Goal: Task Accomplishment & Management: Manage account settings

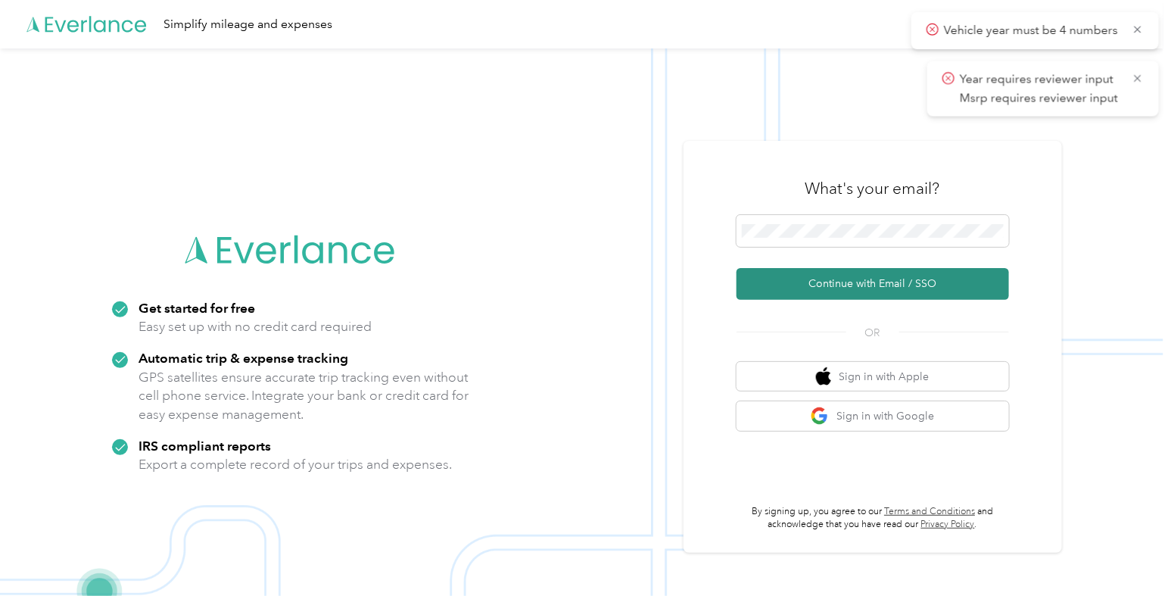
click at [830, 293] on button "Continue with Email / SSO" at bounding box center [873, 284] width 273 height 32
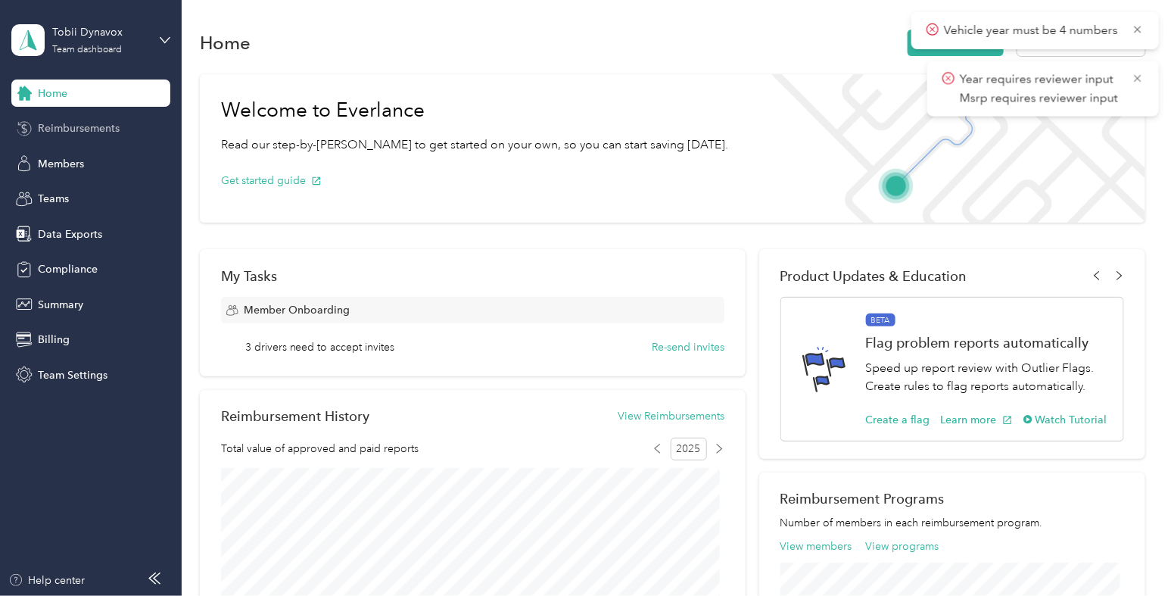
click at [157, 138] on div "Reimbursements" at bounding box center [90, 128] width 159 height 27
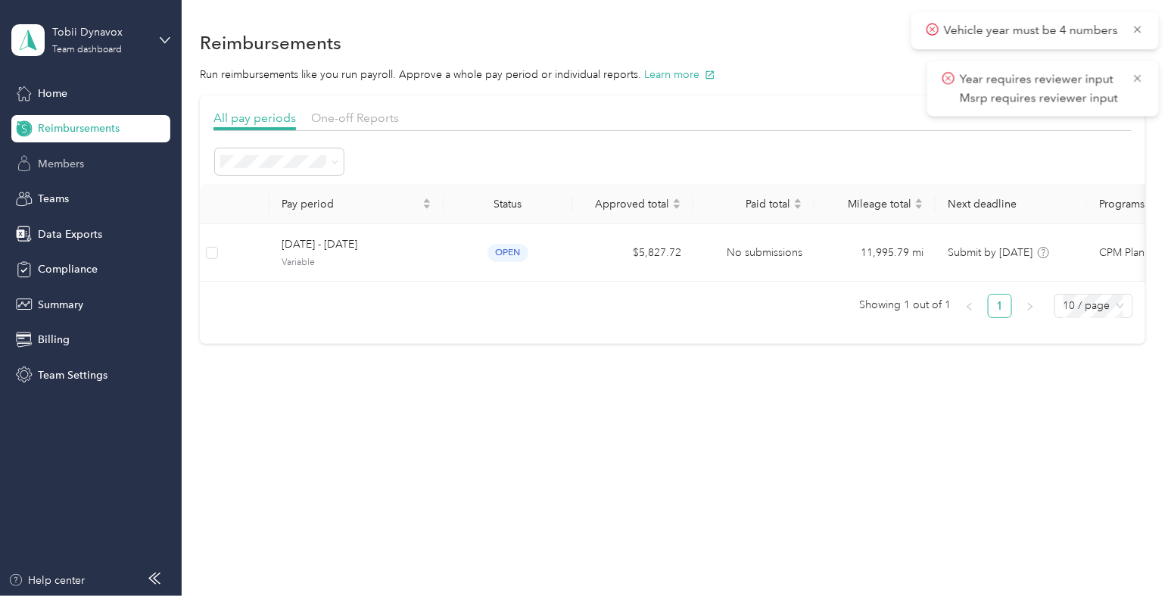
click at [77, 163] on span "Members" at bounding box center [61, 164] width 46 height 16
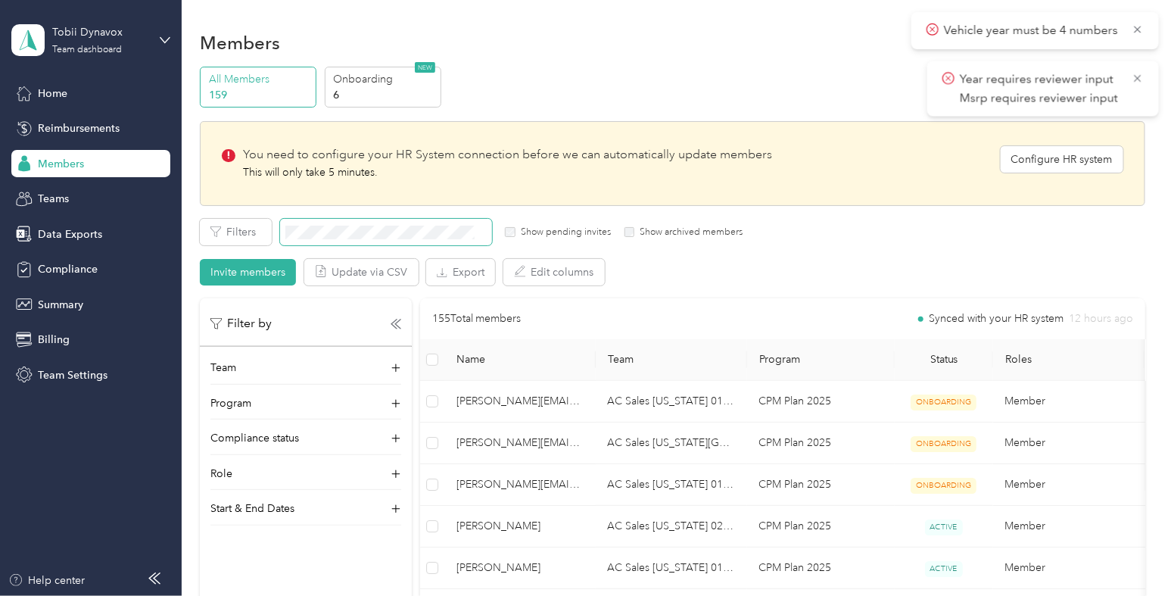
click at [366, 238] on span at bounding box center [386, 232] width 212 height 26
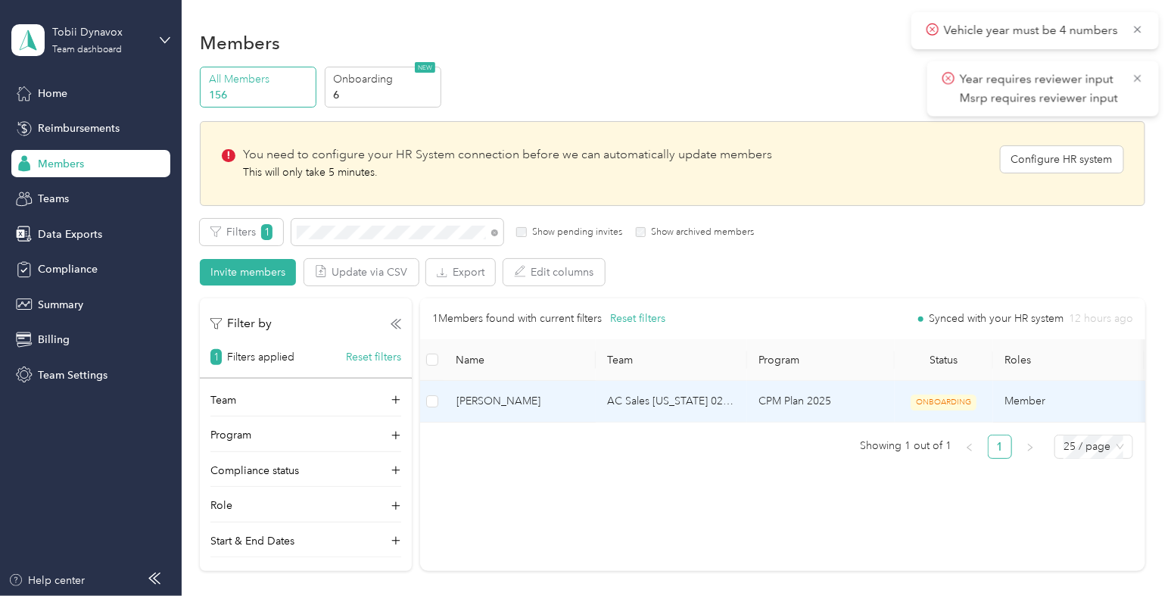
click at [511, 408] on span "[PERSON_NAME]" at bounding box center [519, 401] width 127 height 17
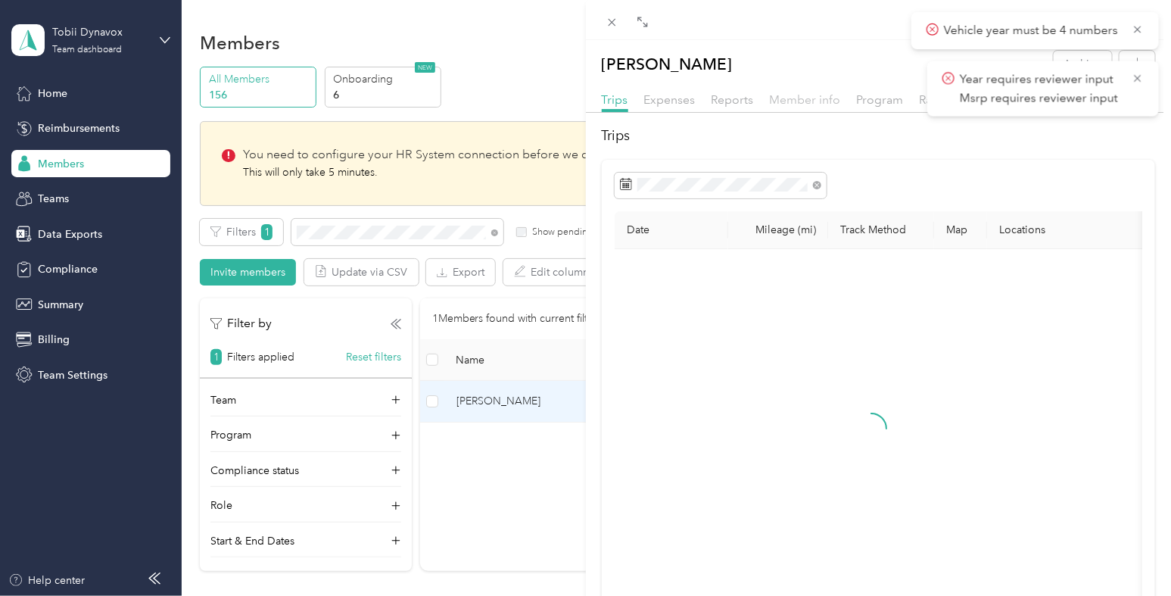
click at [800, 99] on span "Member info" at bounding box center [805, 99] width 71 height 14
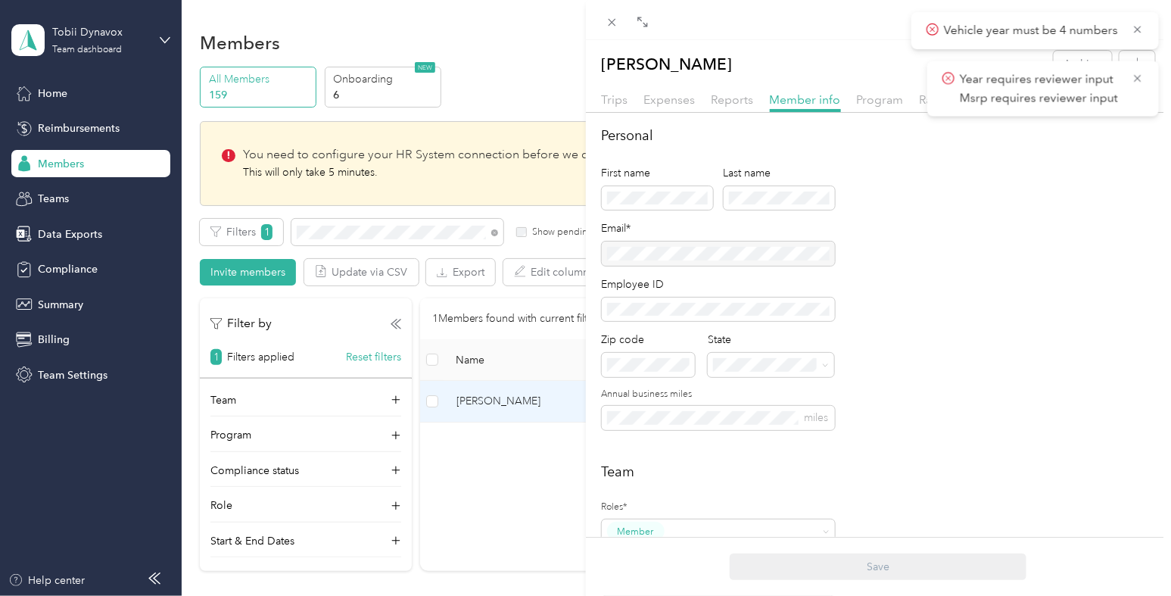
click at [779, 255] on div at bounding box center [718, 253] width 233 height 24
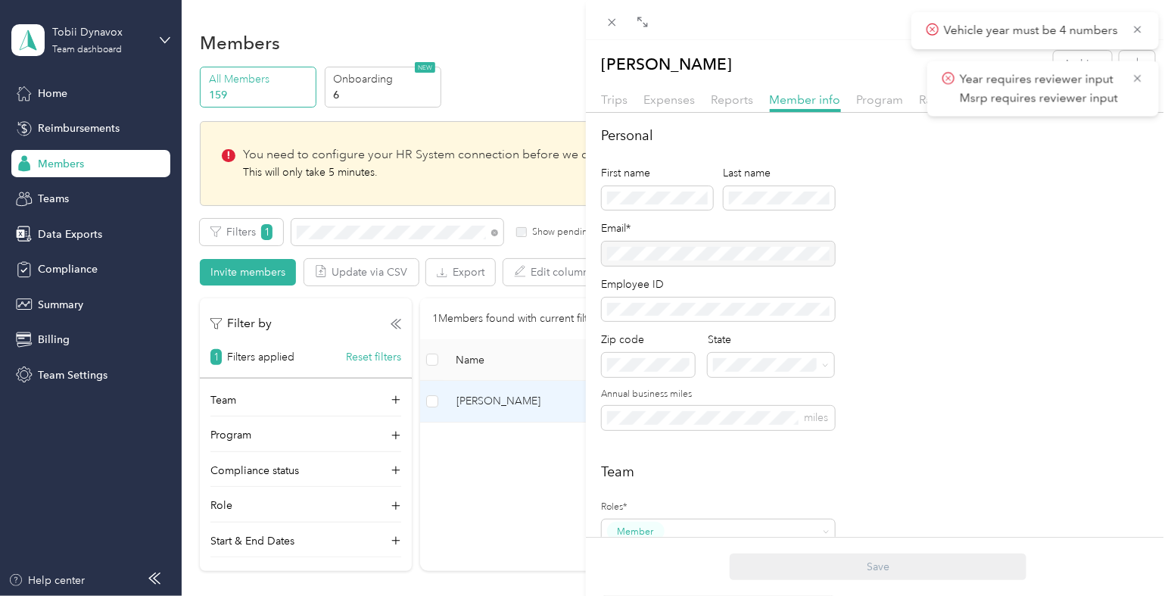
click at [145, 20] on div "[PERSON_NAME] Archive Trips Expenses Reports Member info Program Rates Work hou…" at bounding box center [585, 298] width 1171 height 596
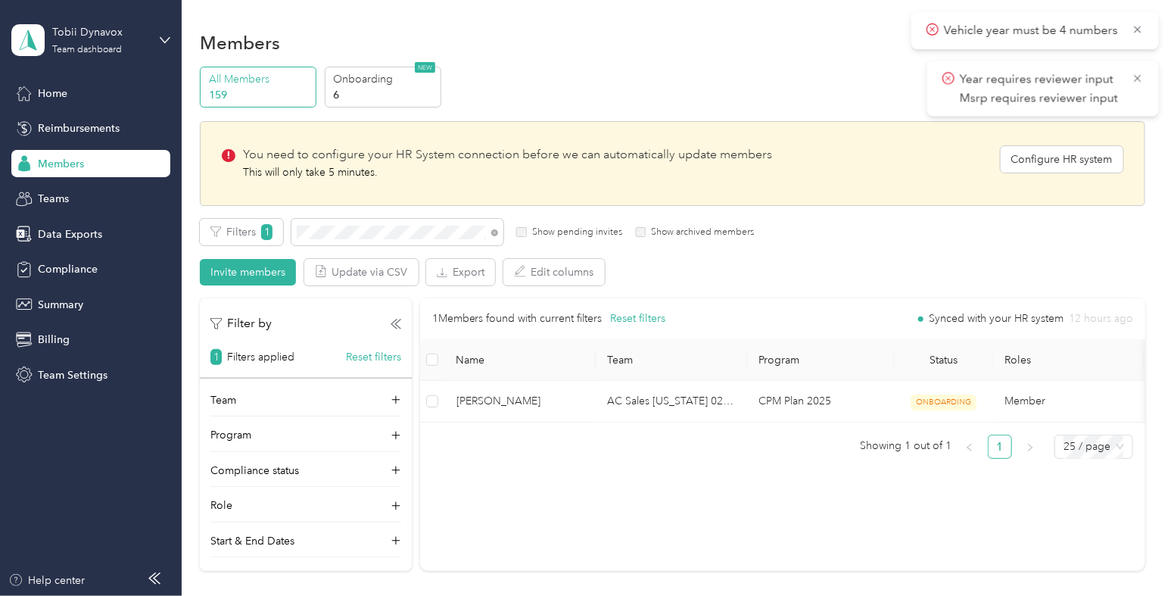
click at [145, 34] on div at bounding box center [585, 298] width 1171 height 596
click at [74, 36] on div "Tobii Dynavox" at bounding box center [99, 32] width 95 height 16
click at [95, 185] on div "Log out" at bounding box center [171, 193] width 298 height 26
